Goal: Task Accomplishment & Management: Use online tool/utility

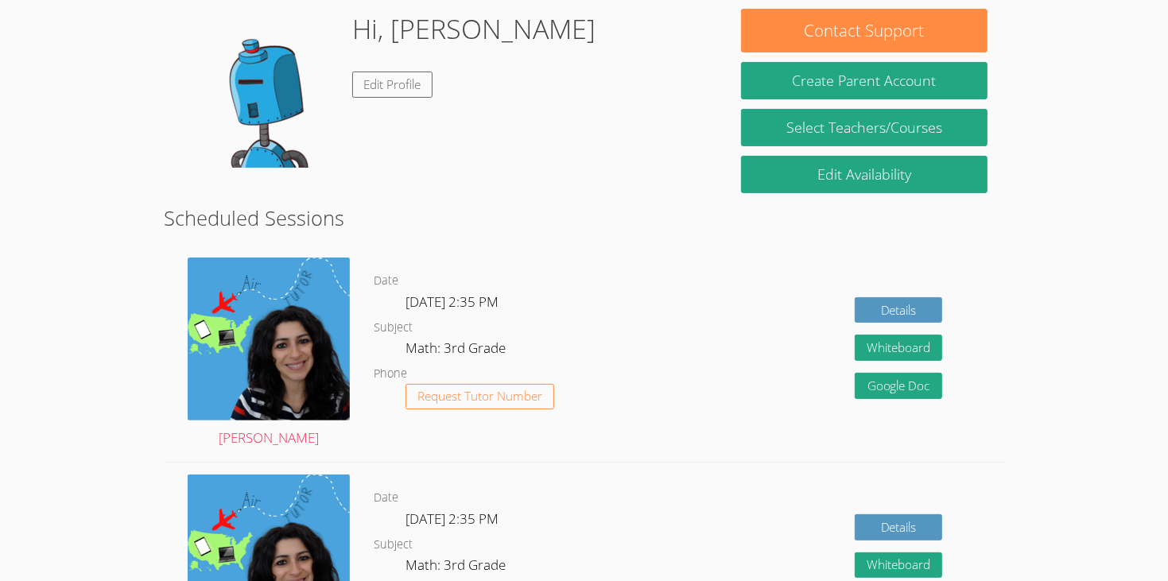
scroll to position [250, 0]
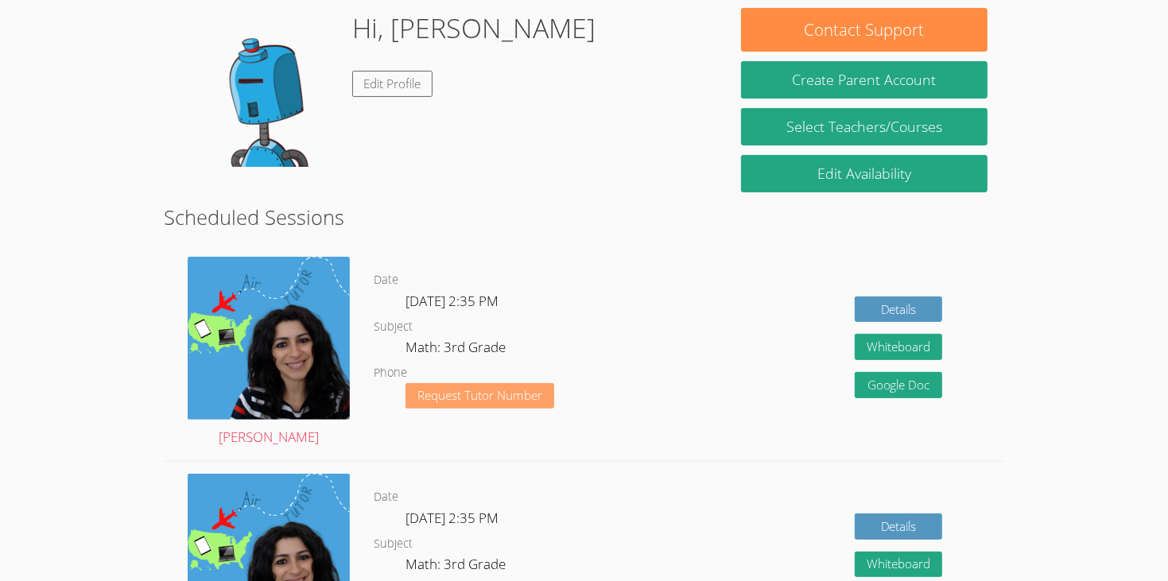
click at [483, 390] on span "Request Tutor Number" at bounding box center [479, 396] width 125 height 12
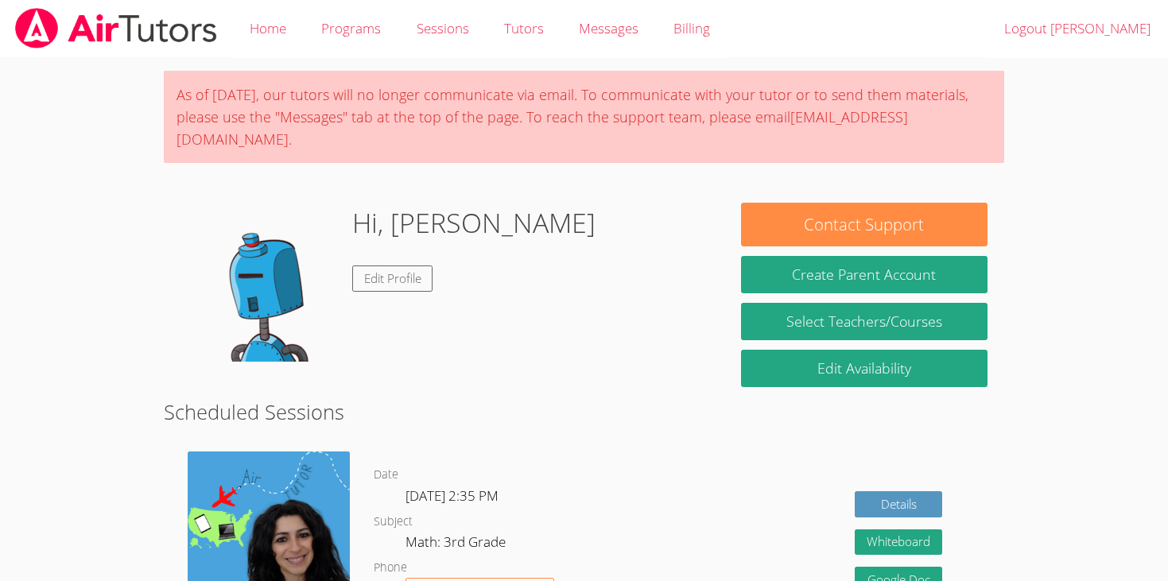
scroll to position [194, 0]
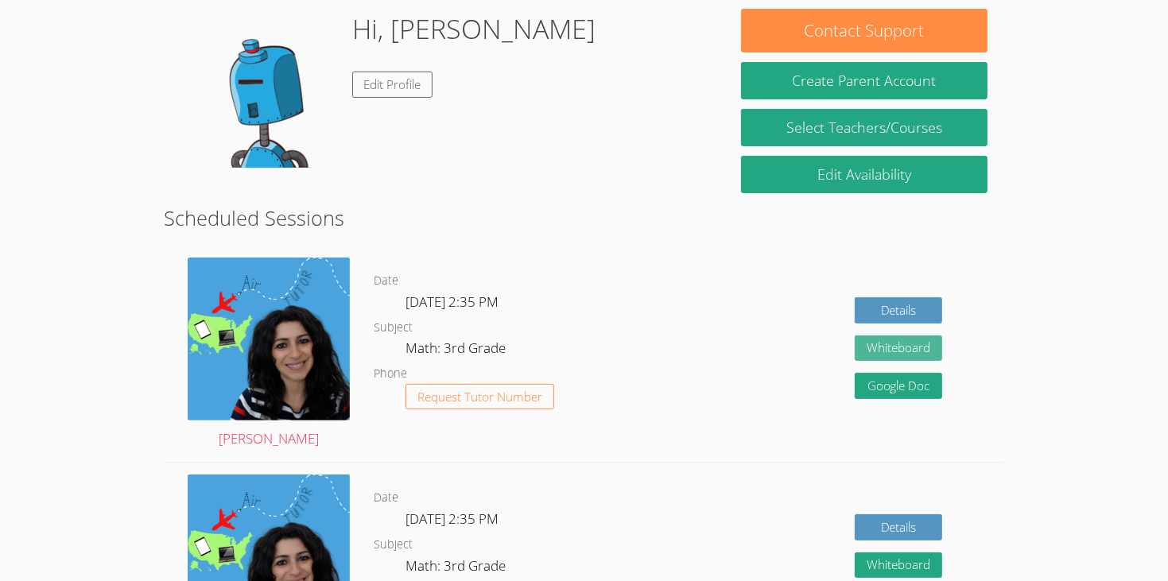
click at [914, 336] on button "Whiteboard" at bounding box center [898, 349] width 87 height 26
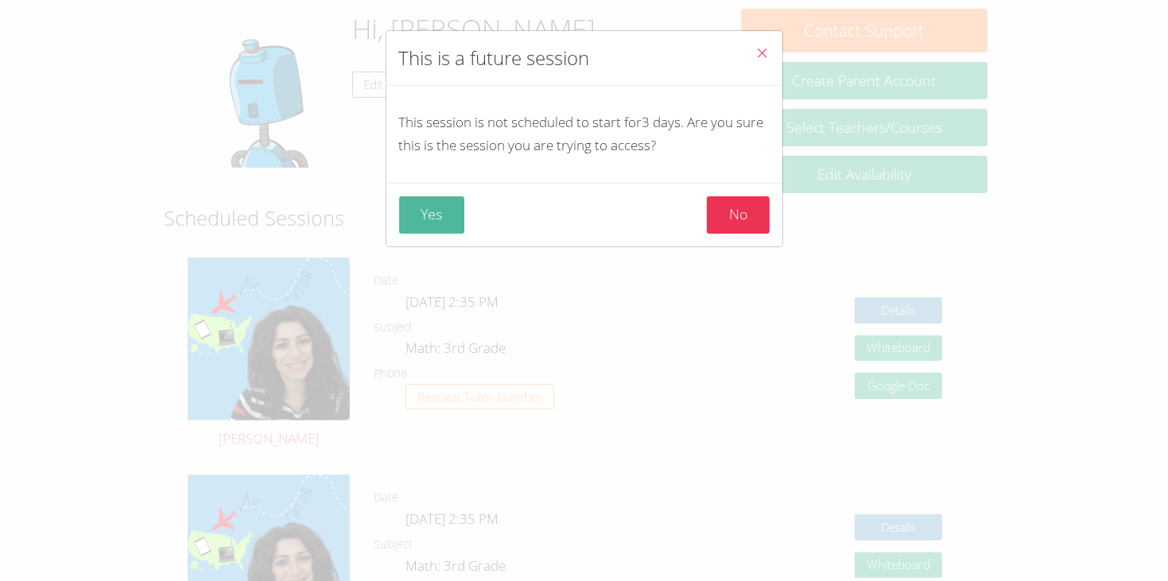
click at [459, 212] on button "Yes" at bounding box center [432, 214] width 66 height 37
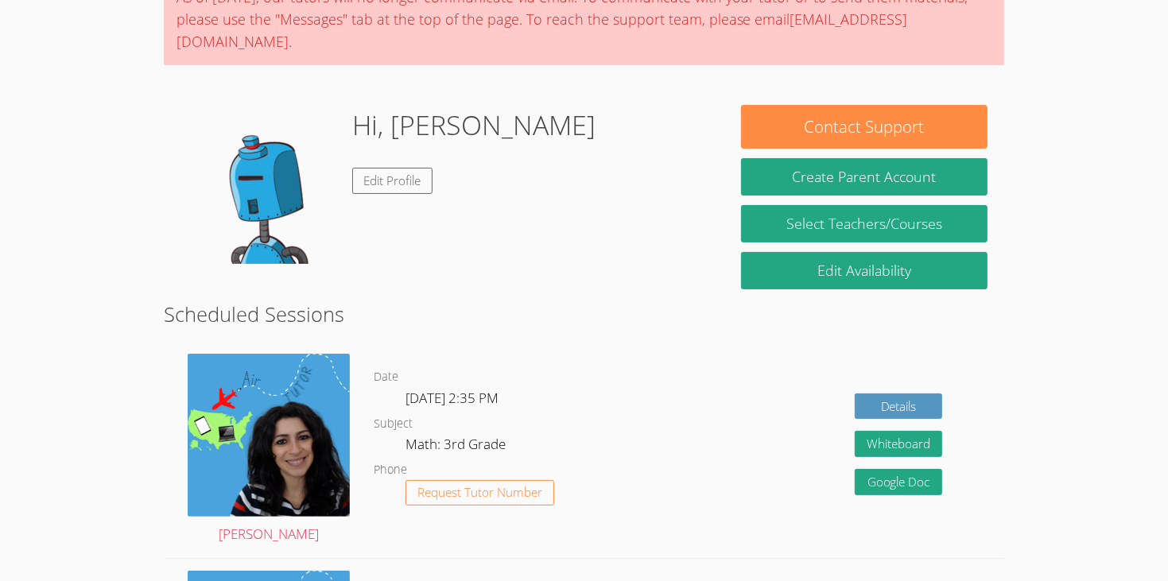
scroll to position [156, 0]
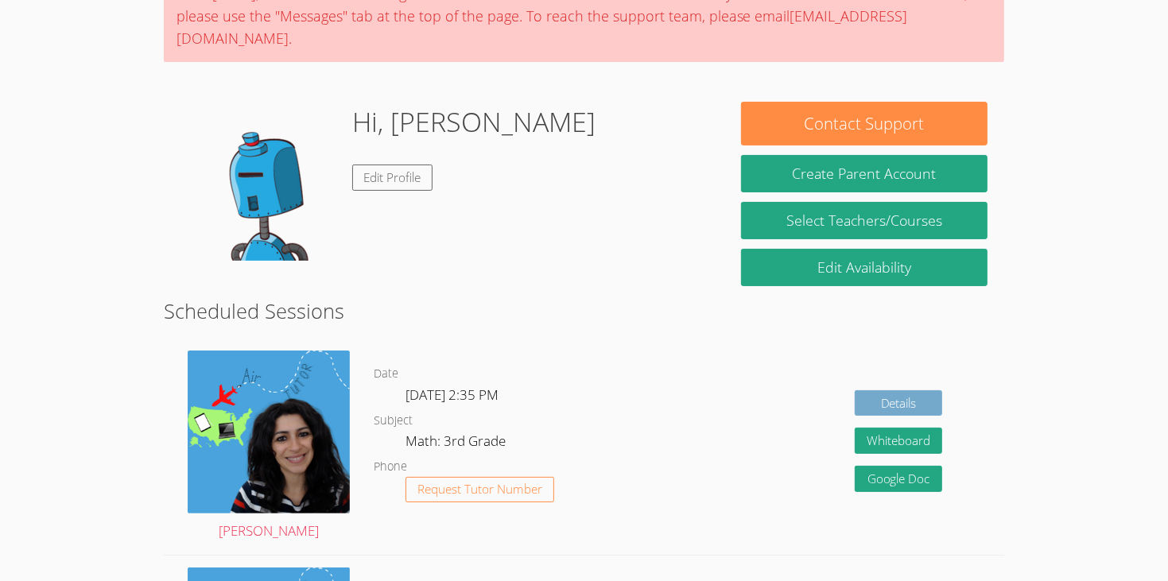
click at [912, 390] on link "Details" at bounding box center [898, 403] width 87 height 26
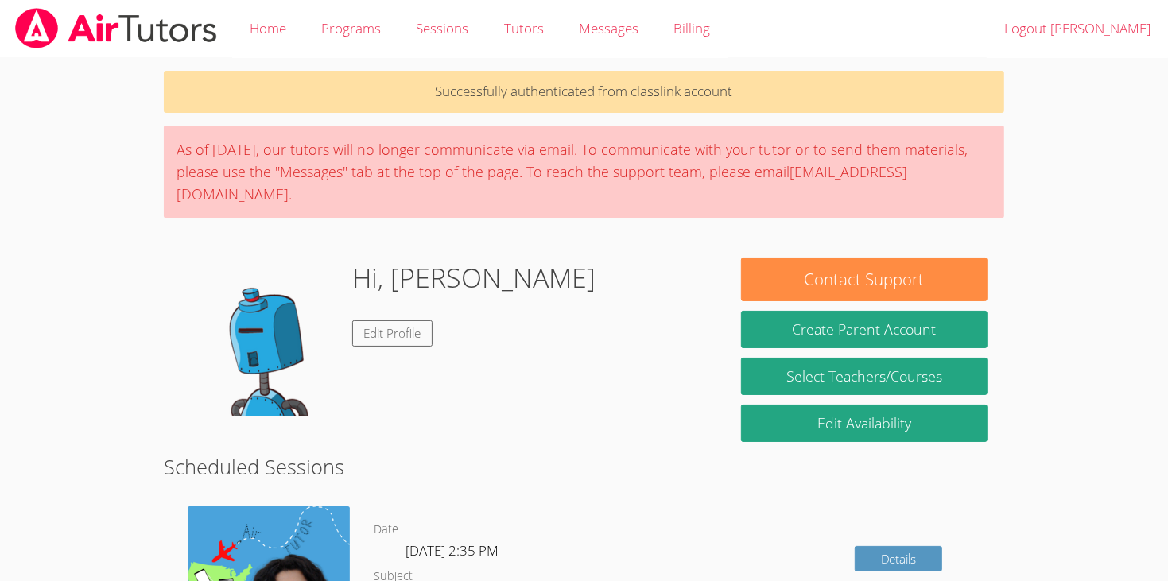
scroll to position [156, 0]
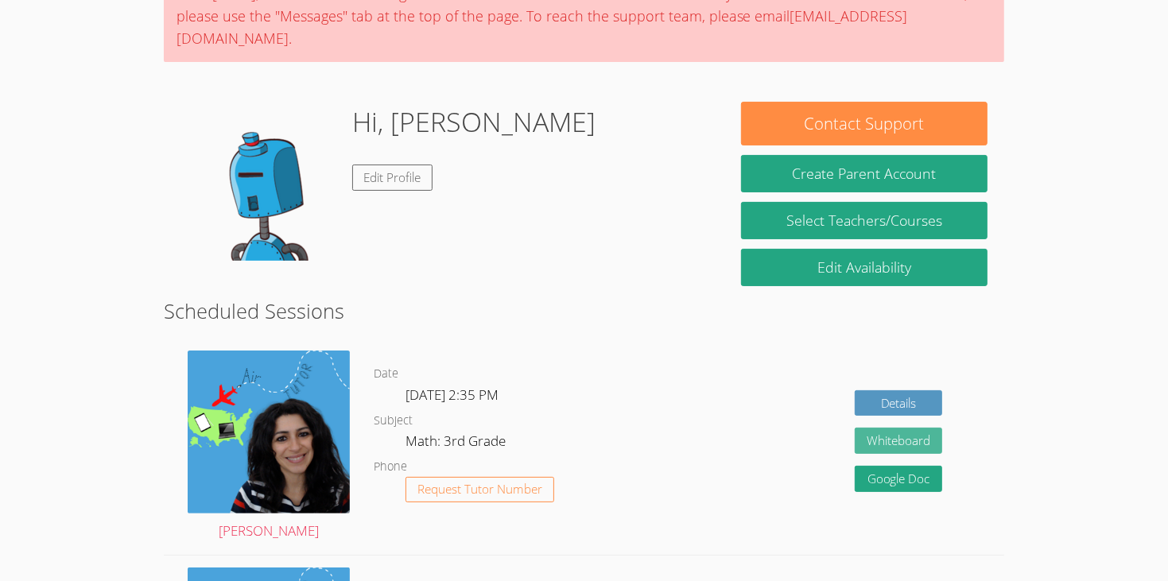
click at [918, 429] on button "Whiteboard" at bounding box center [898, 441] width 87 height 26
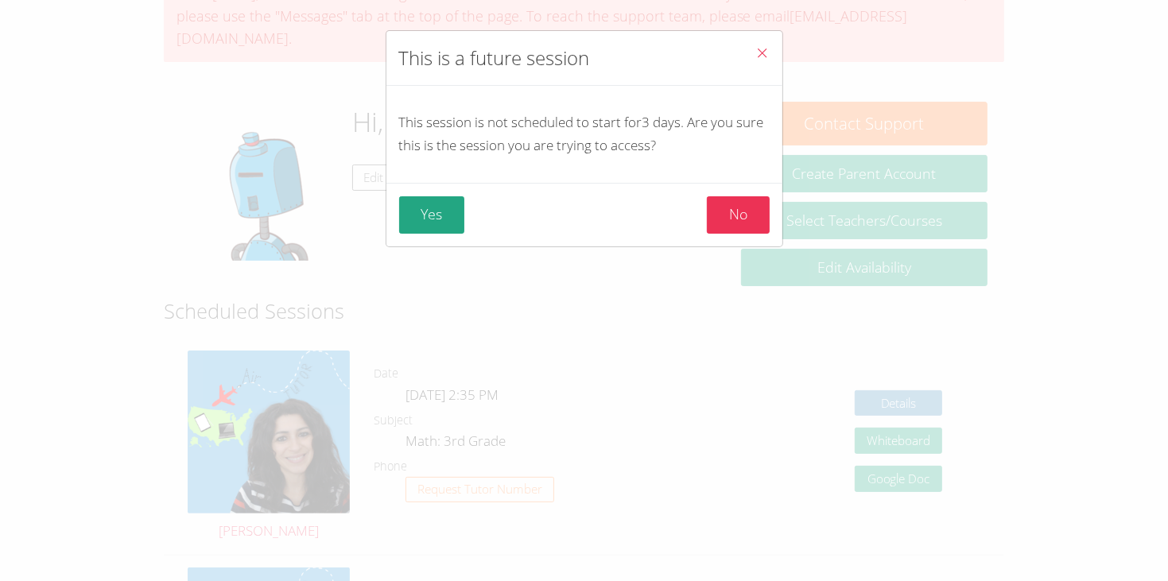
click at [779, 39] on button "Close" at bounding box center [762, 55] width 39 height 49
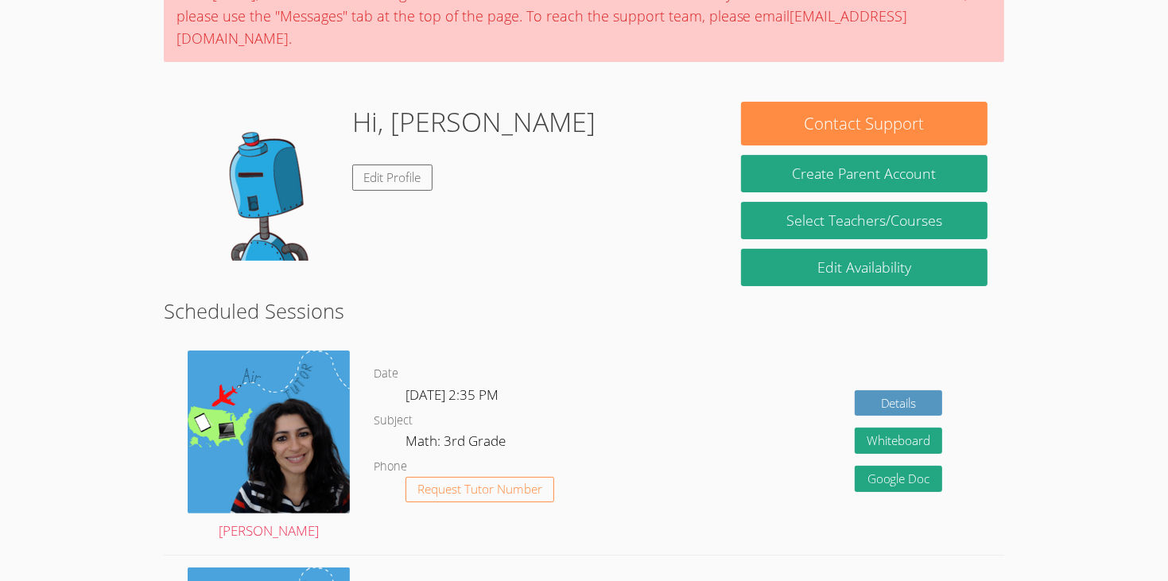
click at [930, 466] on link "Google Doc" at bounding box center [898, 479] width 87 height 26
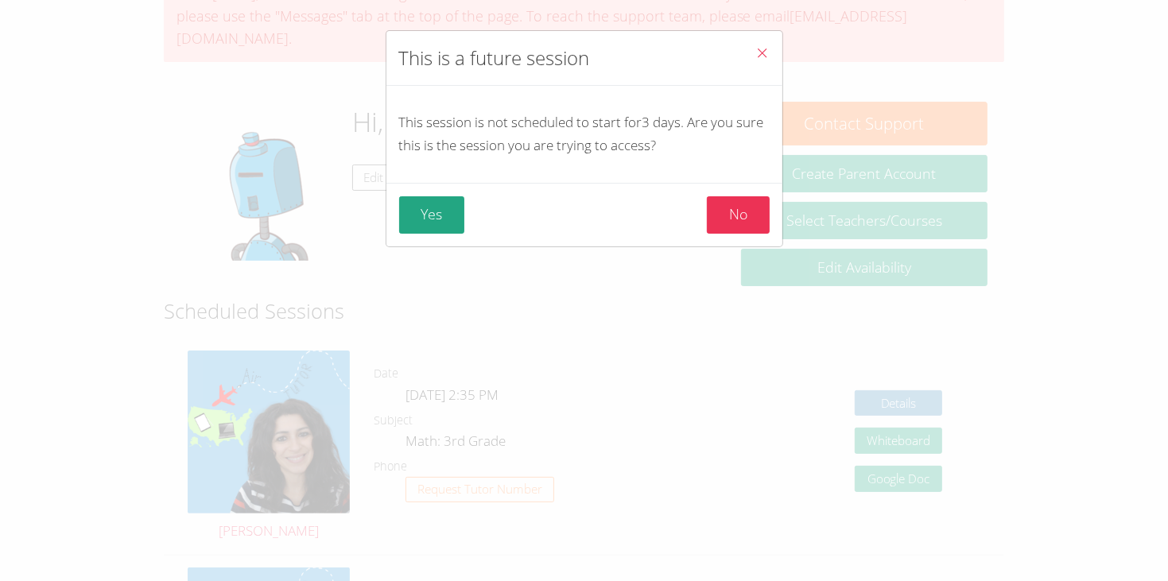
click at [778, 49] on button "Close" at bounding box center [762, 55] width 39 height 49
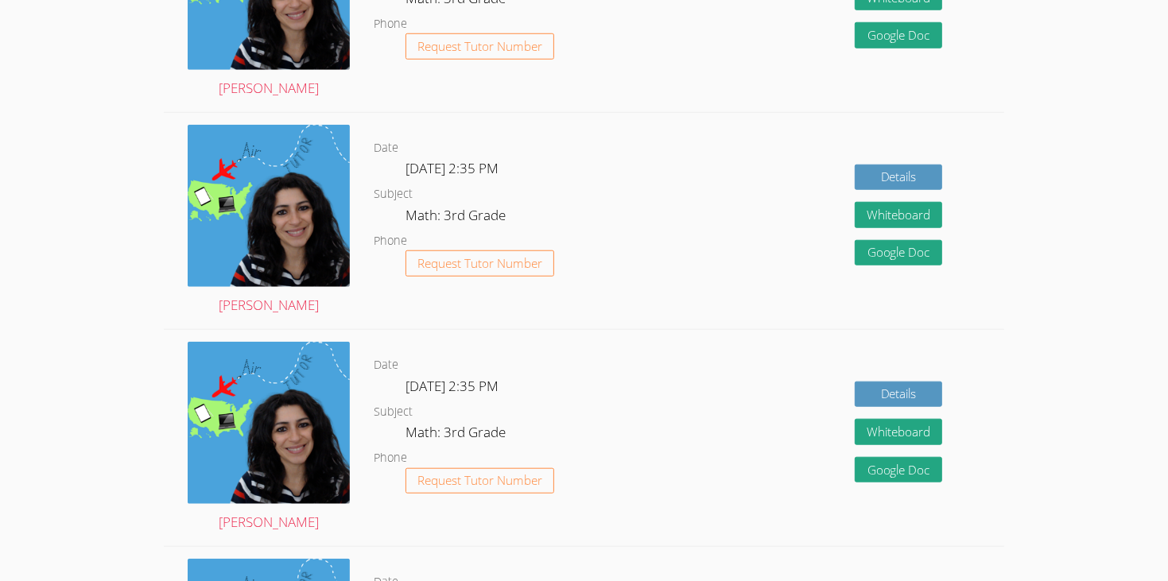
scroll to position [2336, 0]
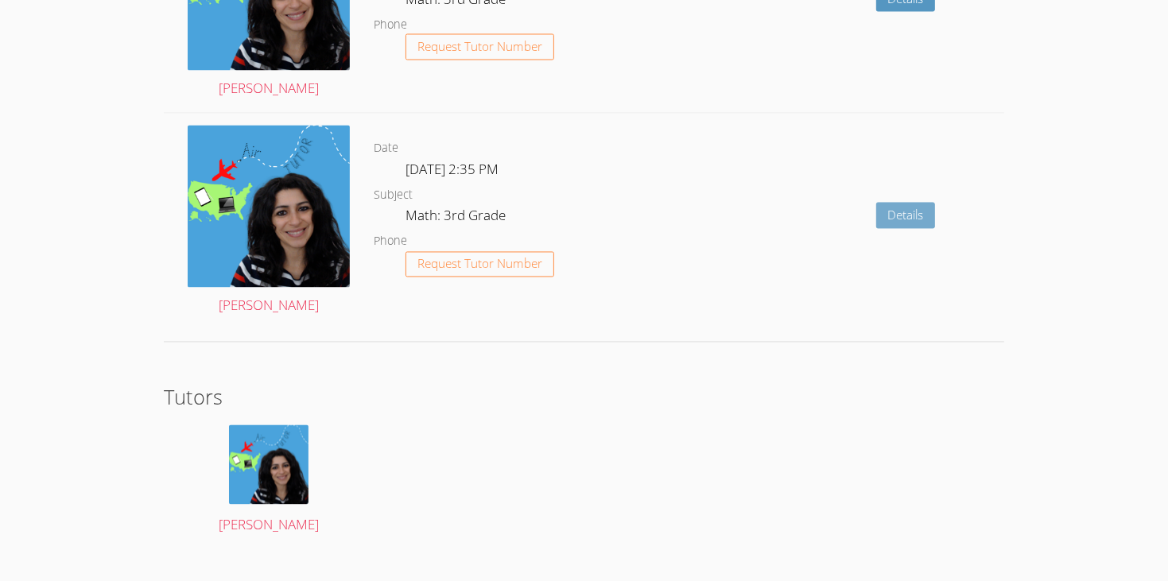
click at [899, 203] on link "Details" at bounding box center [906, 216] width 60 height 26
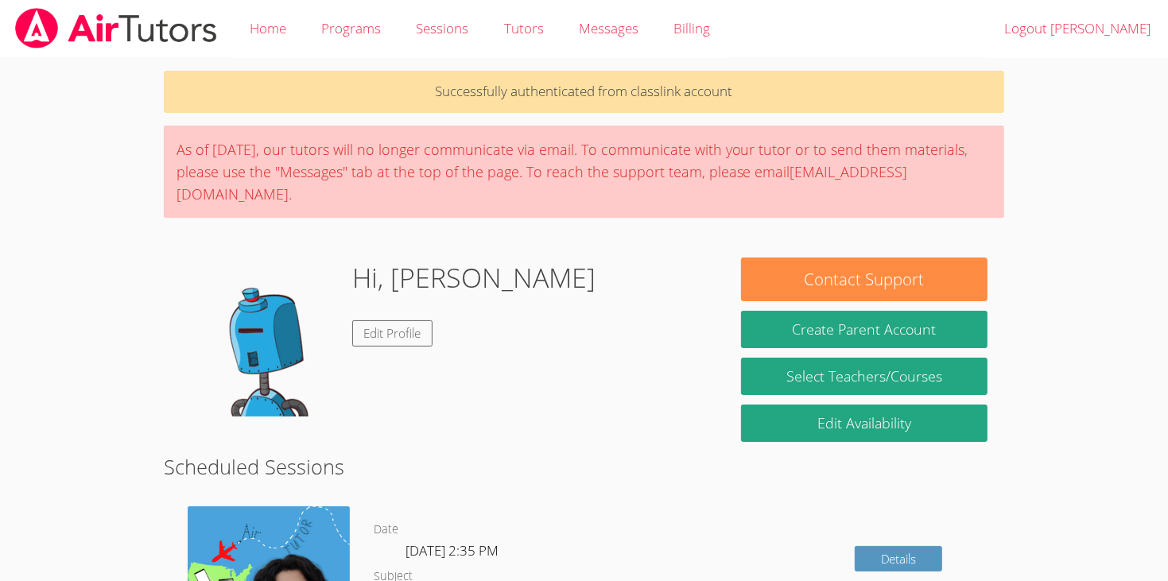
scroll to position [2336, 0]
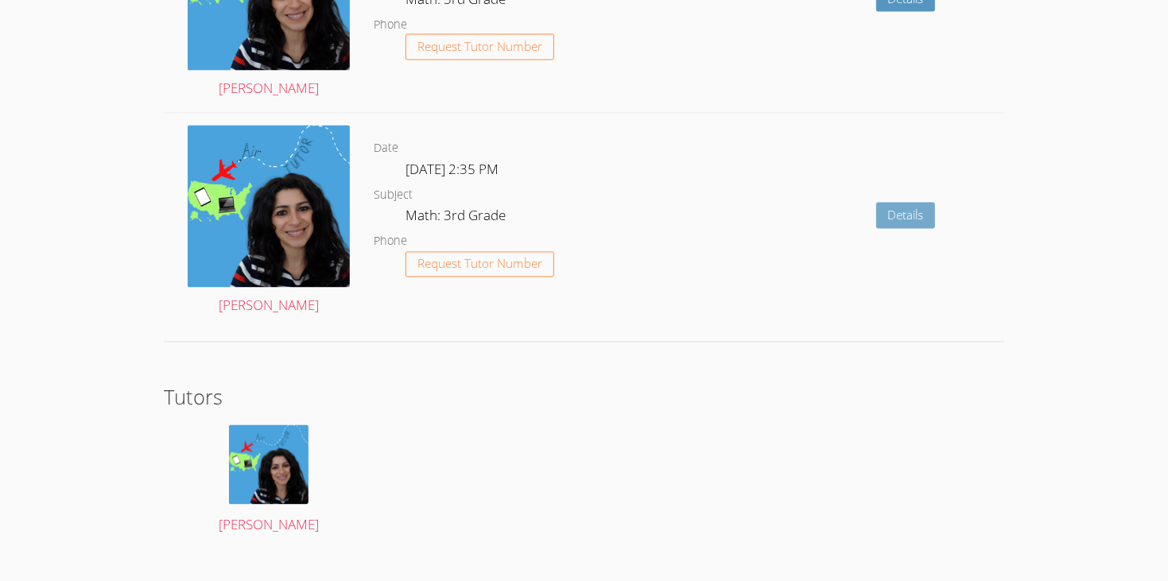
click at [883, 203] on link "Details" at bounding box center [906, 216] width 60 height 26
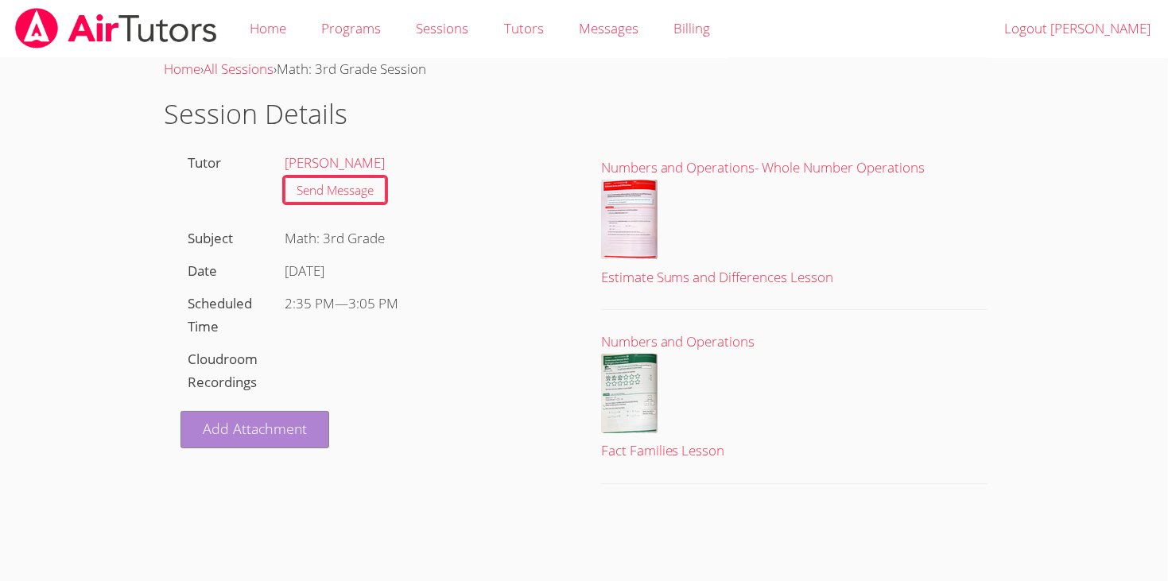
click at [266, 433] on link "Add Attachment" at bounding box center [254, 429] width 149 height 37
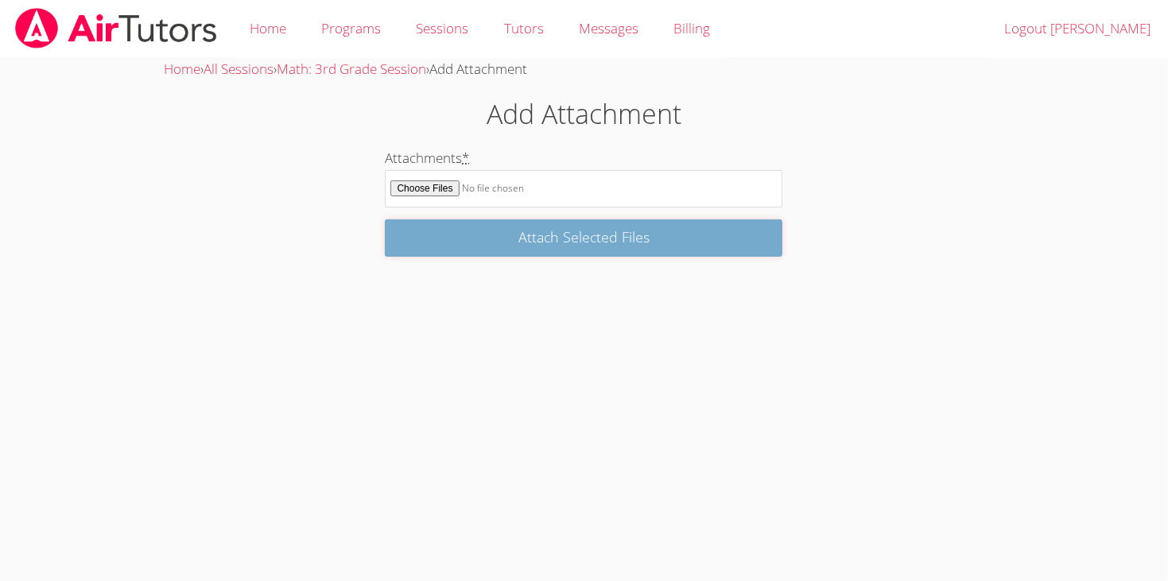
click at [519, 242] on input "Attach Selected Files" at bounding box center [584, 237] width 398 height 37
